Goal: Task Accomplishment & Management: Use online tool/utility

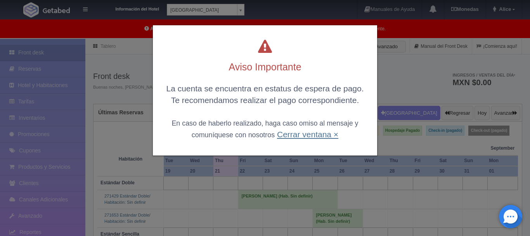
click at [318, 134] on link "Cerrar ventana ×" at bounding box center [307, 134] width 61 height 9
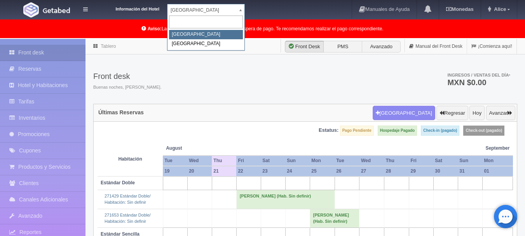
drag, startPoint x: 221, startPoint y: 11, endPoint x: 218, endPoint y: 25, distance: 14.2
click at [221, 39] on body "Información del Hotel Hotel Plaza Campeche Hotel Plaza Campeche Hotel Plaza Col…" at bounding box center [262, 184] width 525 height 291
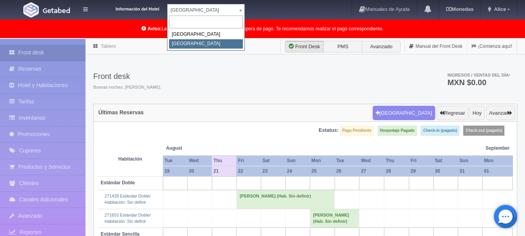
select select "375"
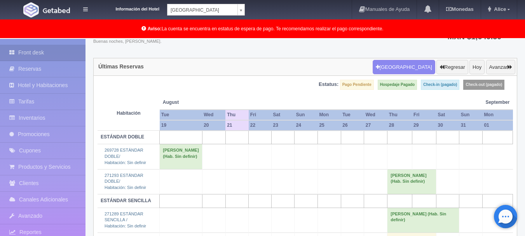
scroll to position [27, 0]
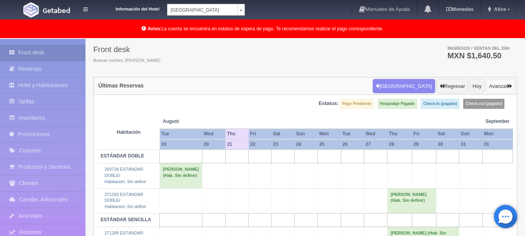
click at [501, 85] on button "Avanzar" at bounding box center [500, 86] width 29 height 15
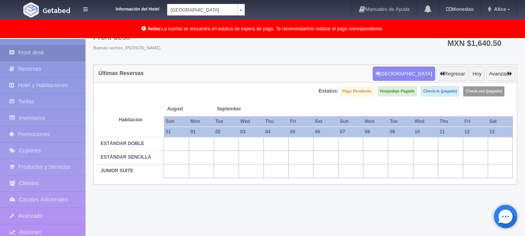
scroll to position [40, 0]
click at [491, 77] on button "Avanzar" at bounding box center [500, 73] width 29 height 15
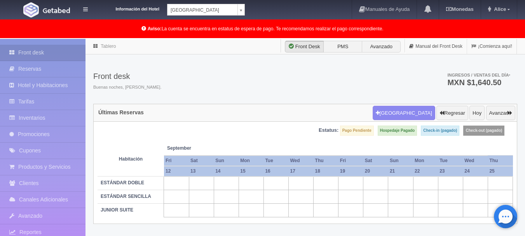
click at [491, 77] on span "Ingresos / Ventas del día *" at bounding box center [478, 75] width 63 height 5
click at [497, 110] on button "Avanzar" at bounding box center [500, 113] width 29 height 15
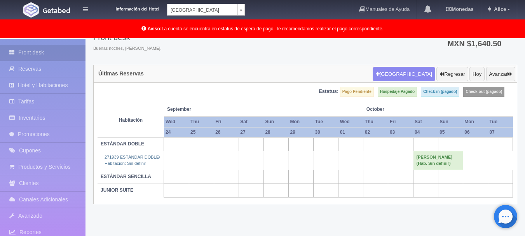
scroll to position [40, 0]
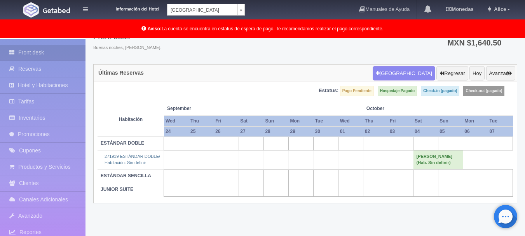
click at [438, 169] on td "[PERSON_NAME] (Hab. Sin definir)" at bounding box center [438, 159] width 50 height 19
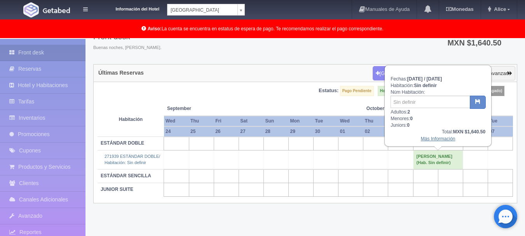
click at [433, 137] on link "Más Información" at bounding box center [438, 138] width 35 height 5
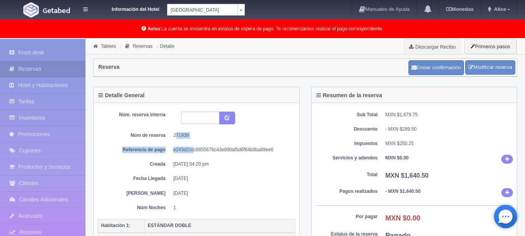
drag, startPoint x: 194, startPoint y: 141, endPoint x: 175, endPoint y: 136, distance: 19.9
click at [175, 136] on div "Núm. reserva interna Núm de reserva 271939 Referencia de pago e243d2ccc6855676c…" at bounding box center [196, 160] width 198 height 99
click at [223, 149] on dd "e243d2ccc6855676c43e890af5d6f64b0ba69ee6" at bounding box center [231, 149] width 116 height 7
drag, startPoint x: 195, startPoint y: 136, endPoint x: 174, endPoint y: 133, distance: 21.2
click at [174, 133] on dd "271939" at bounding box center [231, 135] width 116 height 7
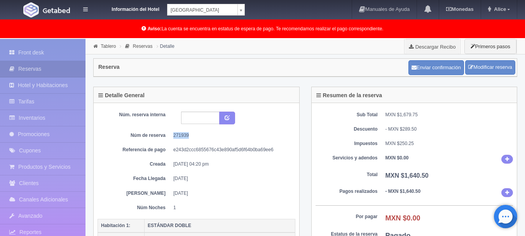
copy dd "271939"
click at [475, 181] on div "Sub Total MXN $1,679.75 Descuento - MXN $289.50 Impuestos MXN $250.25 Servicios…" at bounding box center [413, 210] width 205 height 215
click at [207, 117] on input "text" at bounding box center [200, 117] width 38 height 12
type input "9503"
click at [239, 115] on div "9503" at bounding box center [207, 117] width 65 height 13
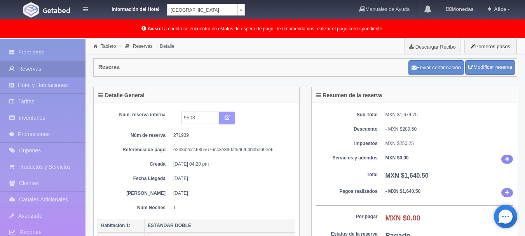
click at [224, 118] on button "submit" at bounding box center [227, 117] width 16 height 13
click at [508, 203] on div "Sub Total MXN $1,679.75 Descuento - MXN $289.50 Impuestos MXN $250.25 Servicios…" at bounding box center [413, 210] width 205 height 215
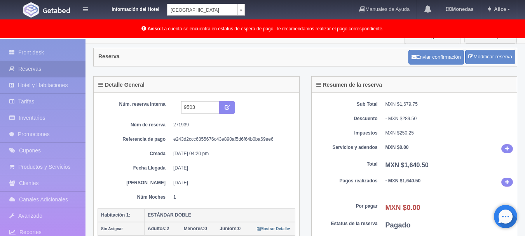
scroll to position [16, 0]
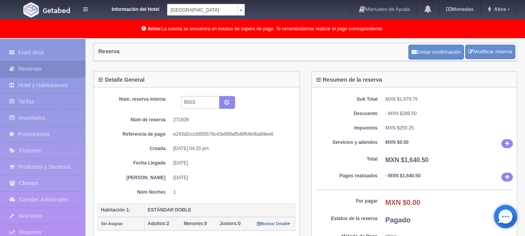
click at [483, 169] on div "Sub Total MXN $1,679.75 Descuento - MXN $289.50 Impuestos MXN $250.25 Servicios…" at bounding box center [413, 194] width 205 height 215
